Goal: Navigation & Orientation: Go to known website

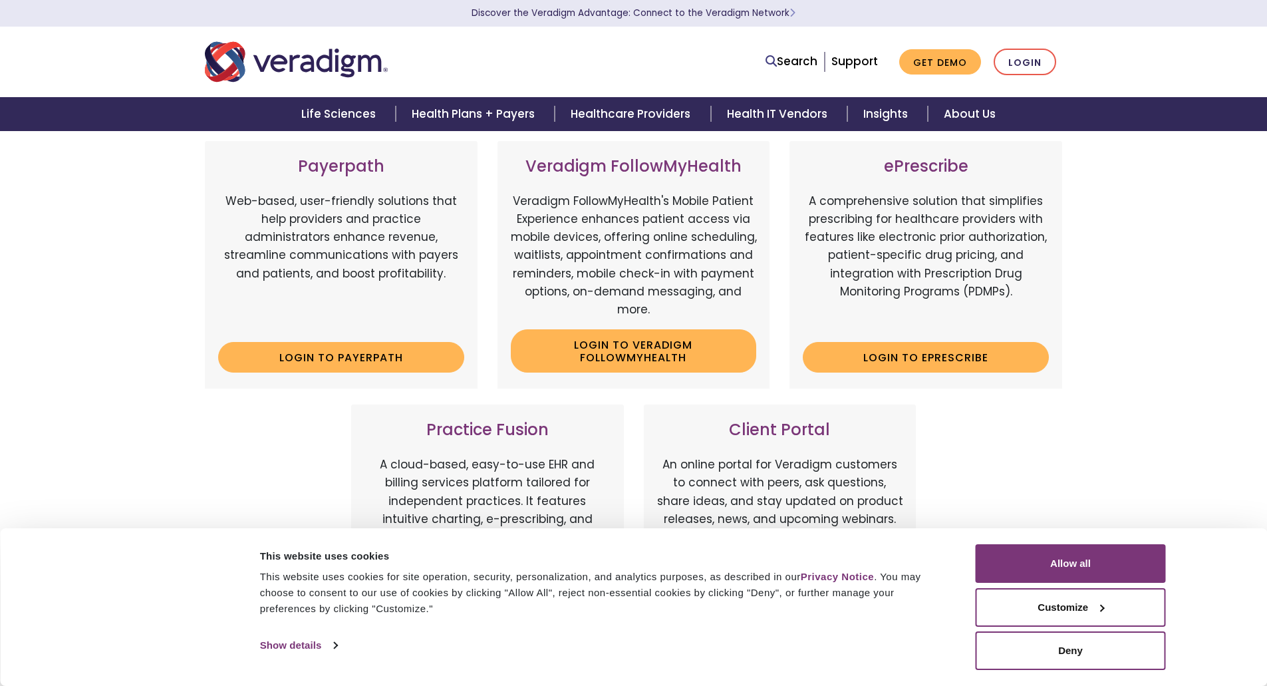
scroll to position [266, 0]
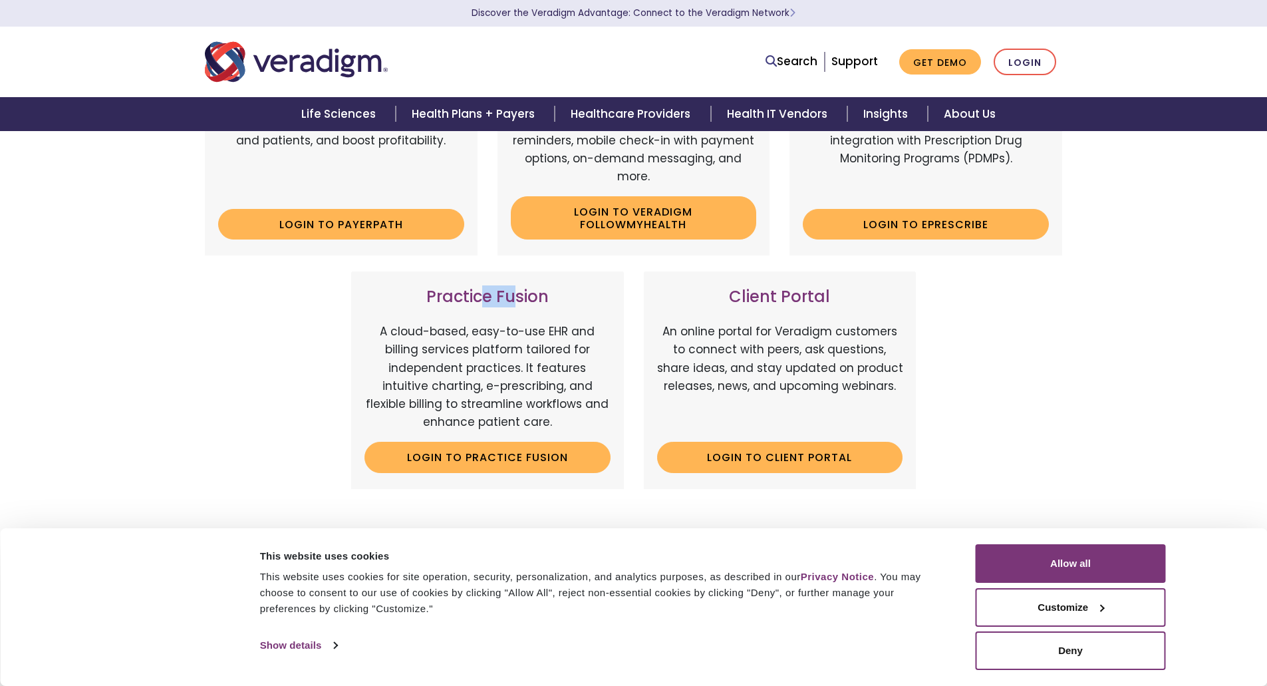
drag, startPoint x: 490, startPoint y: 283, endPoint x: 512, endPoint y: 282, distance: 22.0
click at [512, 287] on h3 "Practice Fusion" at bounding box center [487, 296] width 246 height 19
click at [767, 299] on div "Client Portal An online portal for Veradigm customers to connect with peers, as…" at bounding box center [780, 379] width 273 height 217
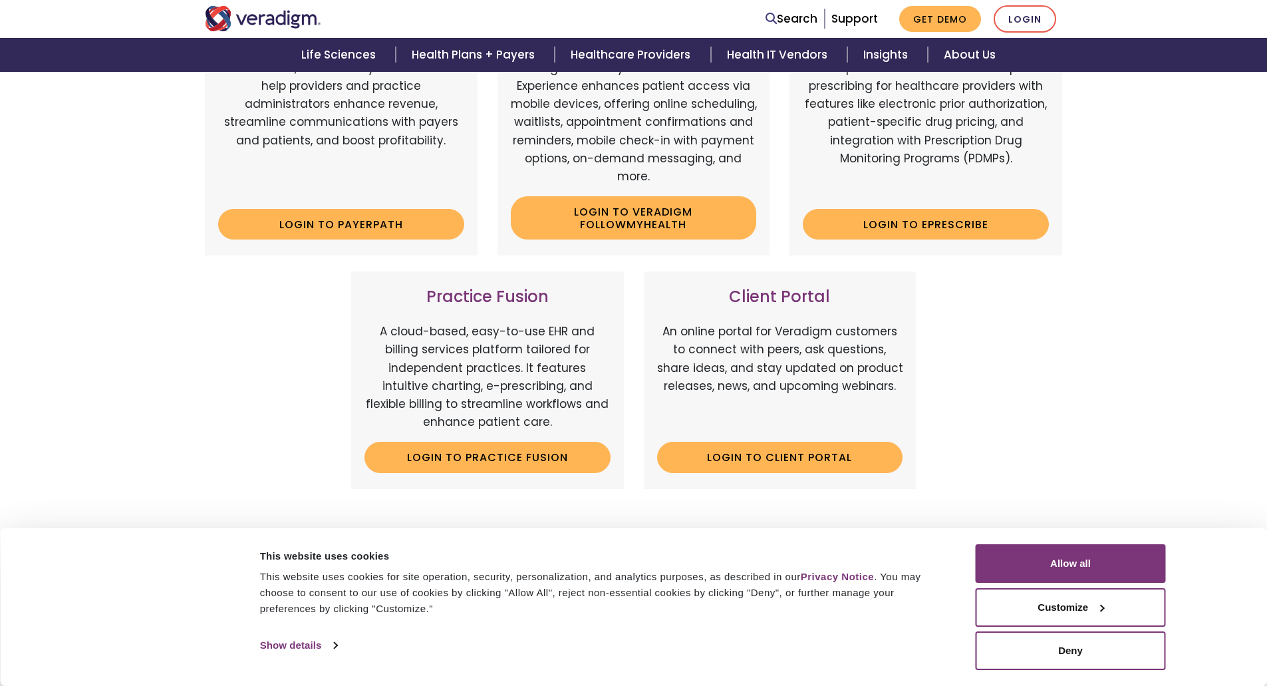
click at [767, 404] on div "Client Portal An online portal for Veradigm customers to connect with peers, as…" at bounding box center [780, 379] width 273 height 217
click at [767, 442] on link "Login to Client Portal" at bounding box center [780, 457] width 246 height 31
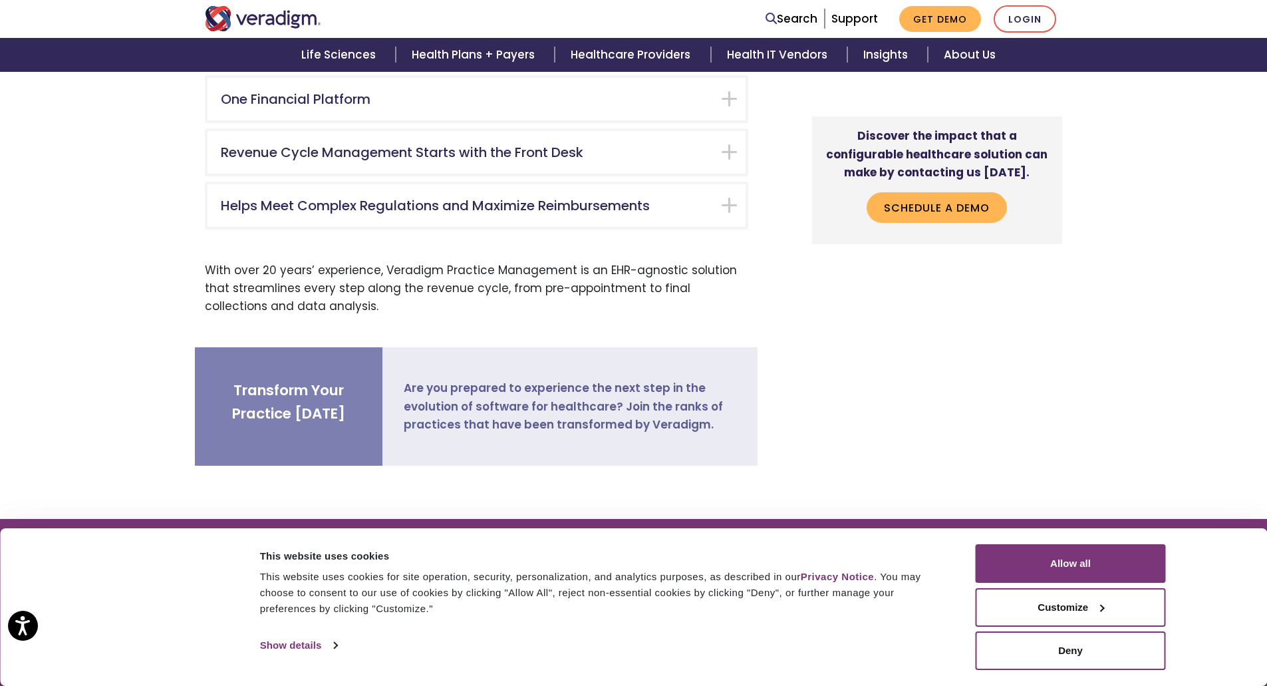
scroll to position [4056, 0]
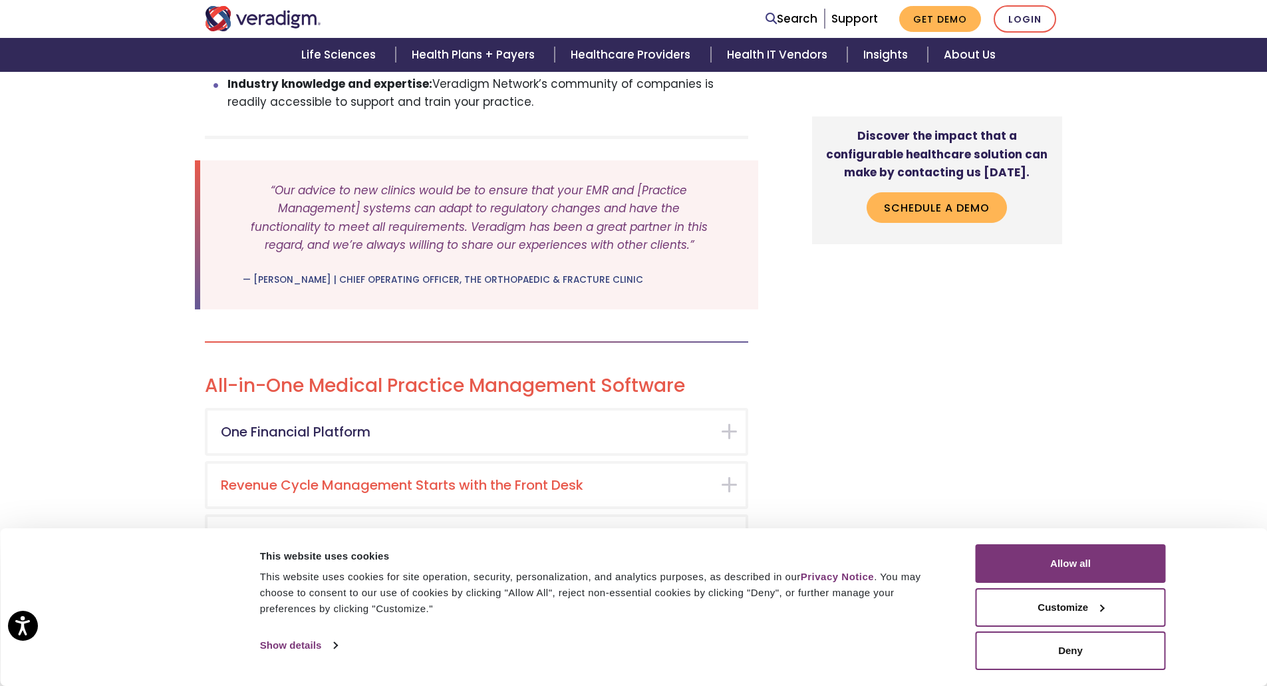
click at [507, 477] on h5 "Revenue Cycle Management Starts with the Front Desk" at bounding box center [466, 485] width 491 height 16
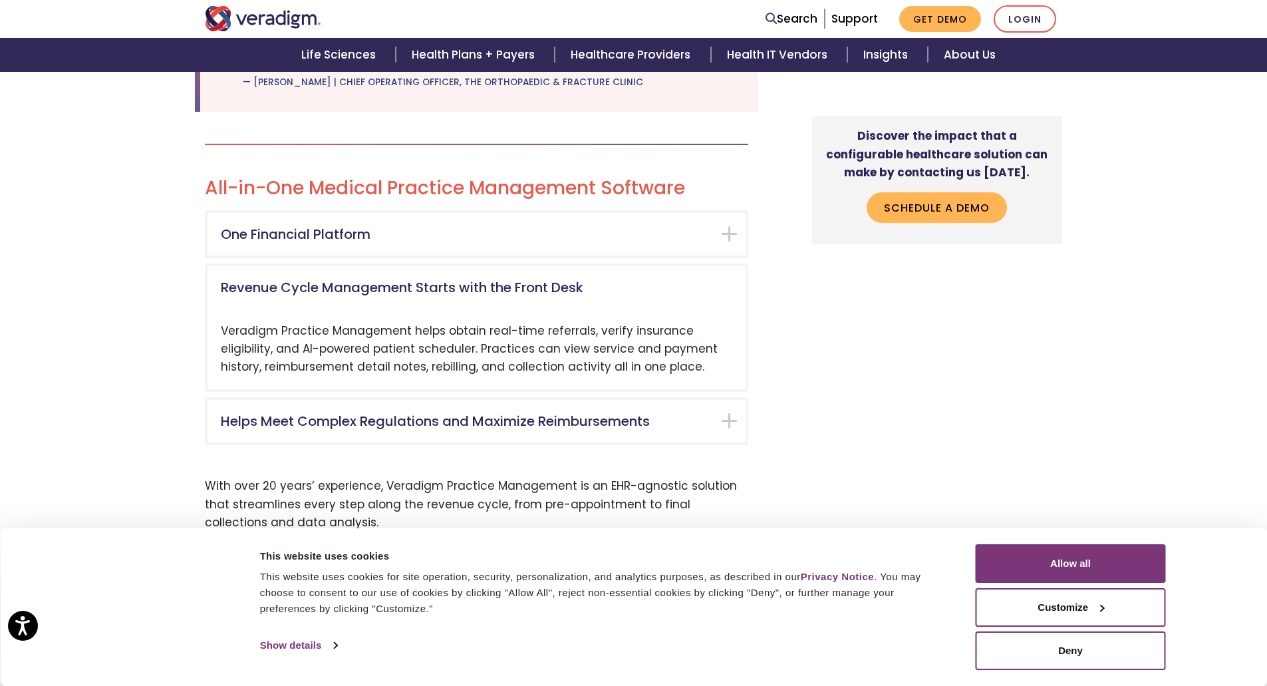
scroll to position [4187, 0]
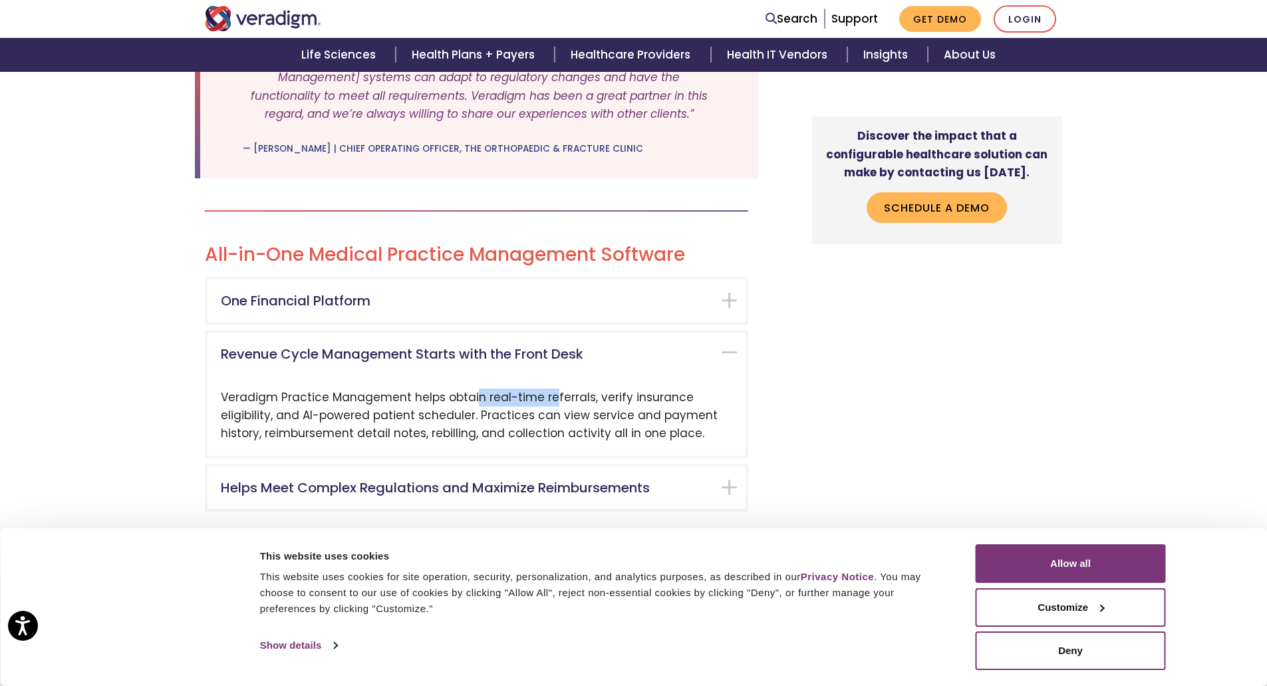
drag, startPoint x: 373, startPoint y: 347, endPoint x: 448, endPoint y: 351, distance: 75.2
click at [456, 375] on div "Veradigm Practice Management helps obtain real-time referrals, verify insurance…" at bounding box center [476, 415] width 538 height 81
click at [447, 375] on div "Veradigm Practice Management helps obtain real-time referrals, verify insurance…" at bounding box center [476, 415] width 538 height 81
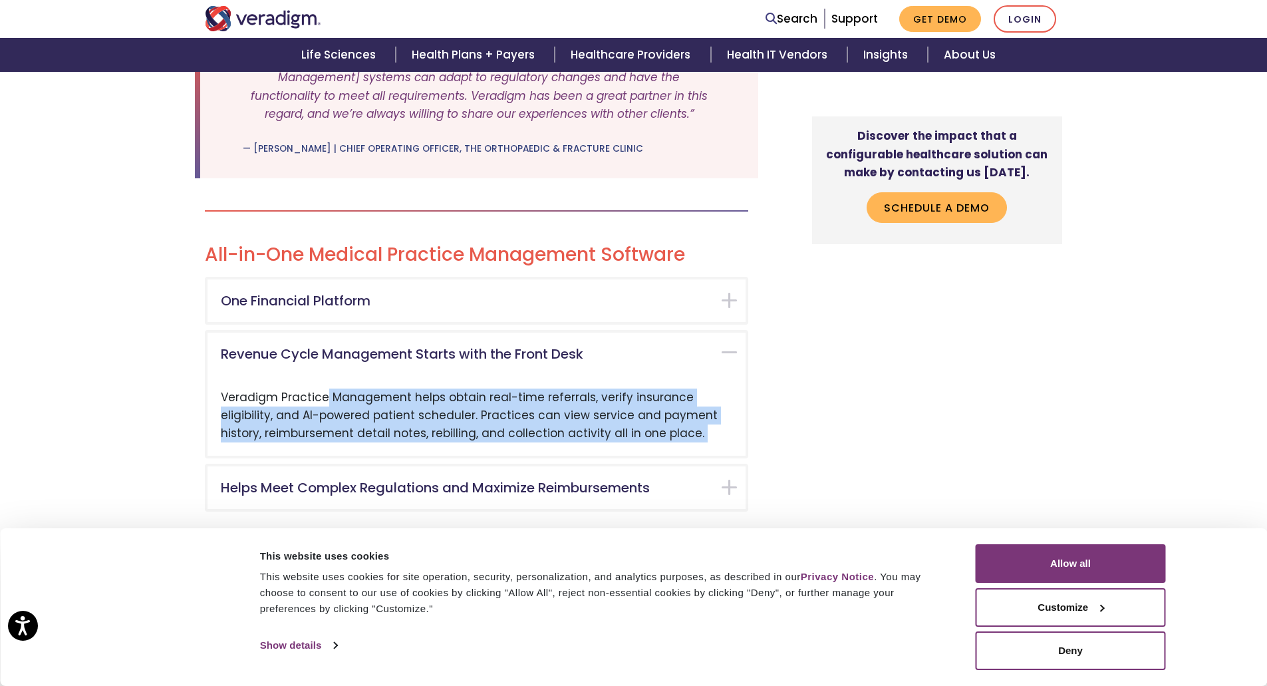
drag, startPoint x: 447, startPoint y: 351, endPoint x: 549, endPoint y: 345, distance: 101.9
click at [451, 375] on div "Veradigm Practice Management helps obtain real-time referrals, verify insurance…" at bounding box center [476, 415] width 538 height 81
